Goal: Find contact information: Find contact information

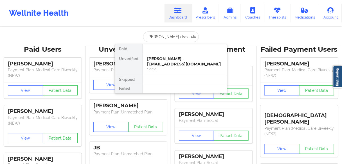
scroll to position [0, 5]
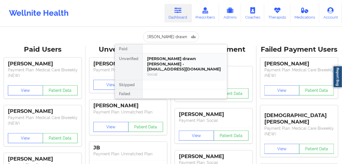
click at [165, 62] on div "[PERSON_NAME] drawn [PERSON_NAME] - [EMAIL_ADDRESS][DOMAIN_NAME]" at bounding box center [184, 64] width 75 height 16
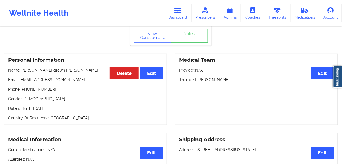
scroll to position [59, 0]
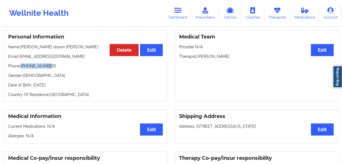
drag, startPoint x: 49, startPoint y: 59, endPoint x: 22, endPoint y: 60, distance: 27.0
click at [22, 63] on p "Phone: [PHONE_NUMBER]" at bounding box center [85, 66] width 154 height 6
click at [40, 62] on div "Personal Information Edit Delete Name: [PERSON_NAME] drawn [PERSON_NAME] Email:…" at bounding box center [85, 66] width 163 height 72
click at [37, 63] on p "Phone: [PHONE_NUMBER]" at bounding box center [85, 66] width 154 height 6
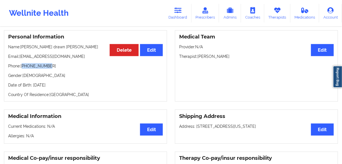
copy p "14057350386"
drag, startPoint x: 74, startPoint y: 47, endPoint x: 19, endPoint y: 49, distance: 54.2
click at [19, 54] on p "Email: [EMAIL_ADDRESS][DOMAIN_NAME]" at bounding box center [85, 57] width 154 height 6
copy p "[EMAIL_ADDRESS][DOMAIN_NAME]"
click at [35, 63] on p "Phone: [PHONE_NUMBER]" at bounding box center [85, 66] width 154 height 6
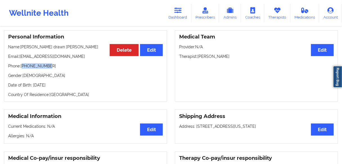
click at [35, 63] on p "Phone: [PHONE_NUMBER]" at bounding box center [85, 66] width 154 height 6
copy p "14057350386"
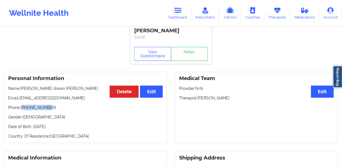
scroll to position [0, 0]
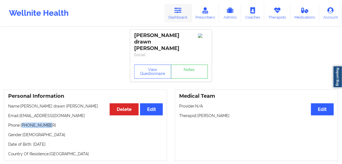
click at [176, 12] on icon at bounding box center [177, 10] width 7 height 6
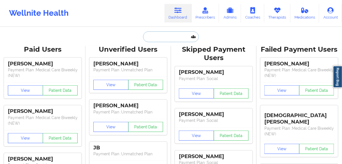
click at [156, 38] on input "text" at bounding box center [171, 36] width 56 height 11
paste input "[PERSON_NAME] [PERSON_NAME]"
type input "[PERSON_NAME] [PERSON_NAME]"
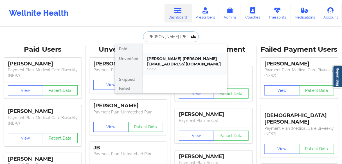
click at [157, 57] on div "[PERSON_NAME] [PERSON_NAME] - [EMAIL_ADDRESS][DOMAIN_NAME]" at bounding box center [184, 61] width 75 height 10
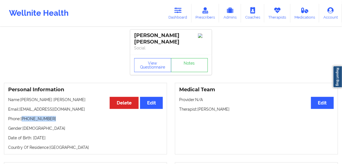
drag, startPoint x: 50, startPoint y: 114, endPoint x: 23, endPoint y: 113, distance: 27.6
click at [23, 116] on p "Phone: [PHONE_NUMBER]" at bounding box center [85, 119] width 154 height 6
copy p "[PHONE_NUMBER]"
click at [67, 118] on div "Personal Information Edit Delete Name: [PERSON_NAME] [PERSON_NAME] Email: [EMAI…" at bounding box center [85, 119] width 163 height 72
drag, startPoint x: 58, startPoint y: 113, endPoint x: 23, endPoint y: 114, distance: 34.8
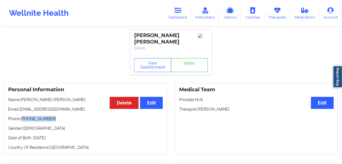
click at [23, 116] on p "Phone: [PHONE_NUMBER]" at bounding box center [85, 119] width 154 height 6
copy p "[PHONE_NUMBER]"
drag, startPoint x: 46, startPoint y: 103, endPoint x: 20, endPoint y: 107, distance: 26.7
click at [20, 107] on p "Email: [EMAIL_ADDRESS][DOMAIN_NAME]" at bounding box center [85, 109] width 154 height 6
copy p "[EMAIL_ADDRESS][DOMAIN_NAME]"
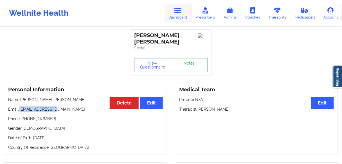
click at [183, 16] on link "Dashboard" at bounding box center [177, 13] width 27 height 19
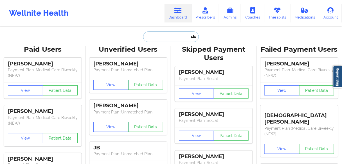
click at [170, 39] on input "text" at bounding box center [171, 36] width 56 height 11
paste input "D’[PERSON_NAME]"
type input "D’[PERSON_NAME]"
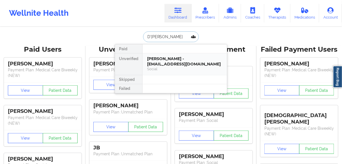
click at [170, 63] on div "[PERSON_NAME] - [EMAIL_ADDRESS][DOMAIN_NAME]" at bounding box center [184, 61] width 75 height 10
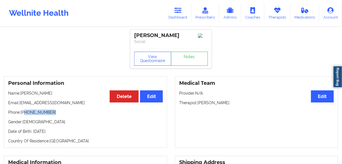
drag, startPoint x: 54, startPoint y: 115, endPoint x: 28, endPoint y: 112, distance: 26.0
click at [24, 114] on p "Phone: [PHONE_NUMBER]" at bounding box center [85, 113] width 154 height 6
click at [44, 115] on p "Phone: [PHONE_NUMBER]" at bounding box center [85, 113] width 154 height 6
drag, startPoint x: 50, startPoint y: 114, endPoint x: 23, endPoint y: 114, distance: 27.0
click at [23, 114] on p "Phone: [PHONE_NUMBER]" at bounding box center [85, 113] width 154 height 6
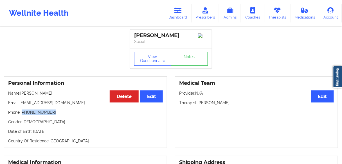
copy p "[PHONE_NUMBER]"
click at [186, 12] on link "Dashboard" at bounding box center [177, 13] width 27 height 19
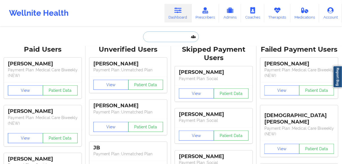
click at [168, 33] on input "text" at bounding box center [171, 36] width 56 height 11
paste input "[PERSON_NAME]"
type input "[PERSON_NAME]"
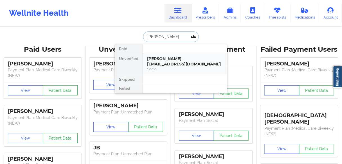
click at [169, 61] on div "[PERSON_NAME] - [EMAIL_ADDRESS][DOMAIN_NAME]" at bounding box center [184, 61] width 75 height 10
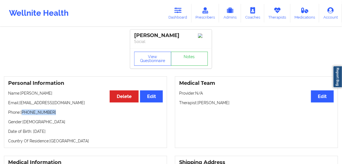
drag, startPoint x: 53, startPoint y: 115, endPoint x: 23, endPoint y: 115, distance: 30.1
click at [23, 115] on p "Phone: [PHONE_NUMBER]" at bounding box center [85, 113] width 154 height 6
copy p "[PHONE_NUMBER]"
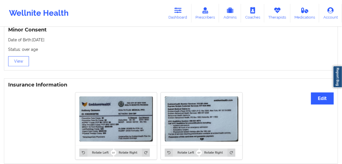
scroll to position [327, 0]
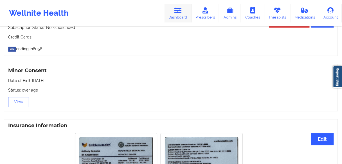
click at [180, 13] on link "Dashboard" at bounding box center [177, 13] width 27 height 19
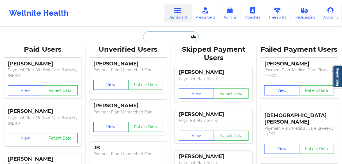
click at [156, 33] on input "text" at bounding box center [171, 36] width 56 height 11
paste input "[PERSON_NAME]"
type input "[PERSON_NAME]"
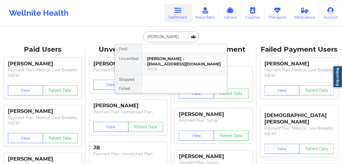
click at [169, 62] on div "[PERSON_NAME] - [EMAIL_ADDRESS][DOMAIN_NAME]" at bounding box center [184, 61] width 75 height 10
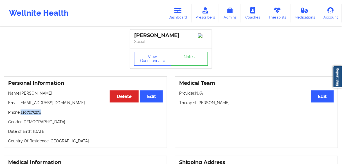
drag, startPoint x: 46, startPoint y: 113, endPoint x: 21, endPoint y: 114, distance: 24.4
click at [21, 114] on p "Phone: [PHONE_NUMBER]" at bounding box center [85, 113] width 154 height 6
copy p "2107275276"
click at [181, 13] on icon at bounding box center [177, 10] width 7 height 6
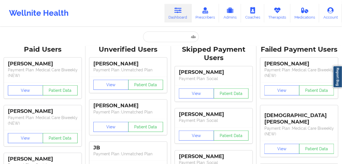
click at [172, 36] on input "text" at bounding box center [171, 36] width 56 height 11
type input "[PERSON_NAME]"
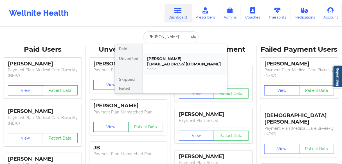
click at [164, 62] on div "[PERSON_NAME] - [EMAIL_ADDRESS][DOMAIN_NAME]" at bounding box center [184, 61] width 75 height 10
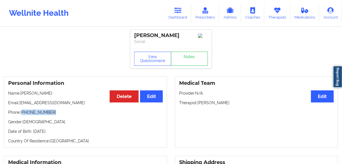
drag, startPoint x: 56, startPoint y: 114, endPoint x: 28, endPoint y: 111, distance: 27.4
click at [24, 114] on p "Phone: [PHONE_NUMBER]" at bounding box center [85, 113] width 154 height 6
copy p "[PHONE_NUMBER]"
click at [183, 10] on link "Dashboard" at bounding box center [177, 13] width 27 height 19
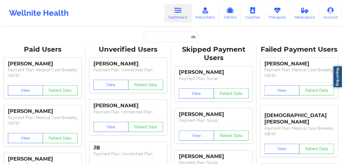
click at [168, 38] on input "text" at bounding box center [171, 36] width 56 height 11
paste input "[PERSON_NAME]"
type input "[PERSON_NAME]"
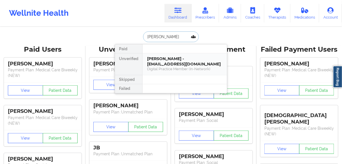
click at [163, 65] on div "[PERSON_NAME] - [EMAIL_ADDRESS][DOMAIN_NAME]" at bounding box center [184, 61] width 75 height 10
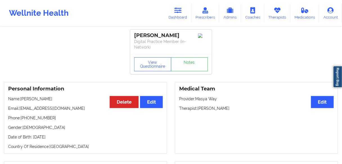
drag, startPoint x: 66, startPoint y: 105, endPoint x: 22, endPoint y: 104, distance: 44.4
click at [22, 102] on p "Name: [PERSON_NAME]" at bounding box center [85, 99] width 154 height 6
